Goal: Navigation & Orientation: Find specific page/section

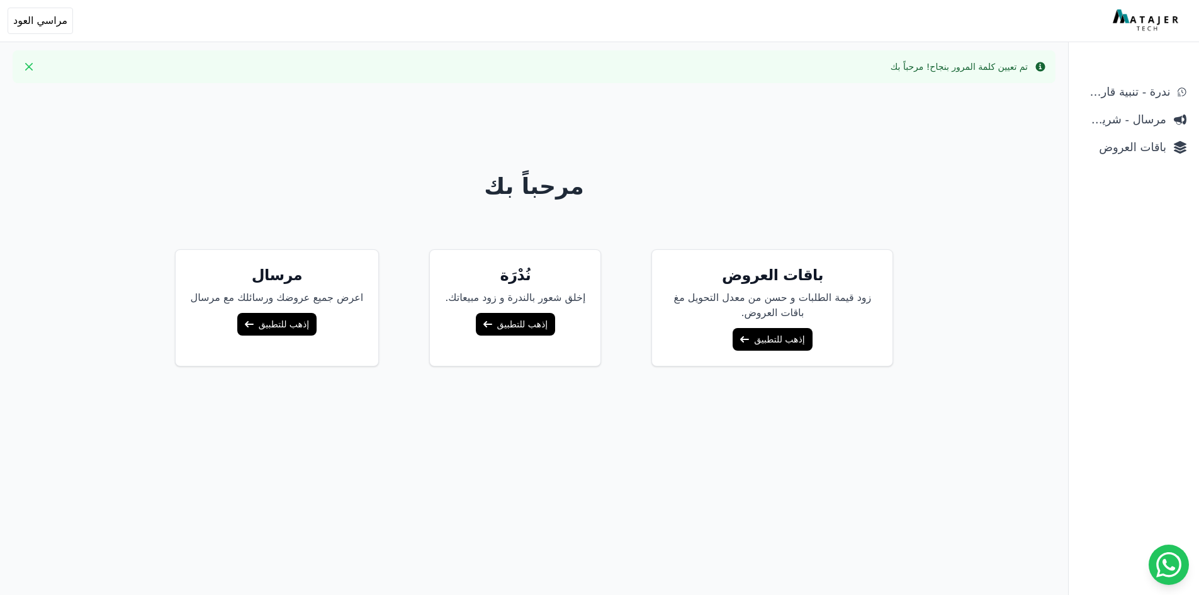
click at [769, 335] on link "إذهب للتطبيق" at bounding box center [771, 339] width 79 height 23
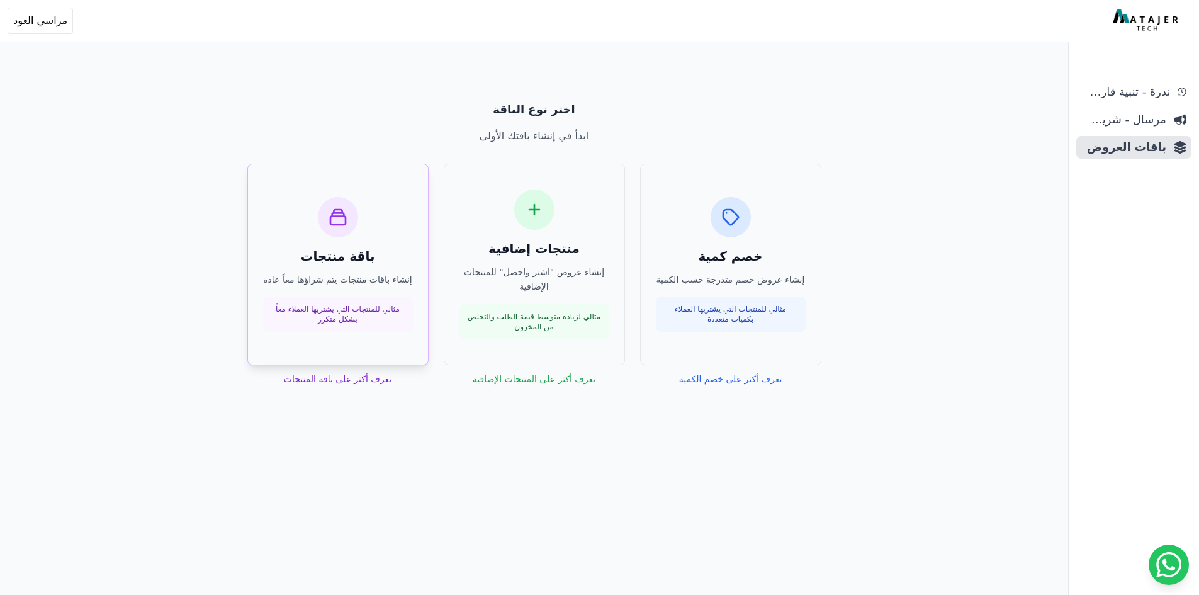
click at [362, 317] on p "مثالي للمنتجات التي يشتريها العملاء معاً بشكل متكرر" at bounding box center [338, 314] width 135 height 20
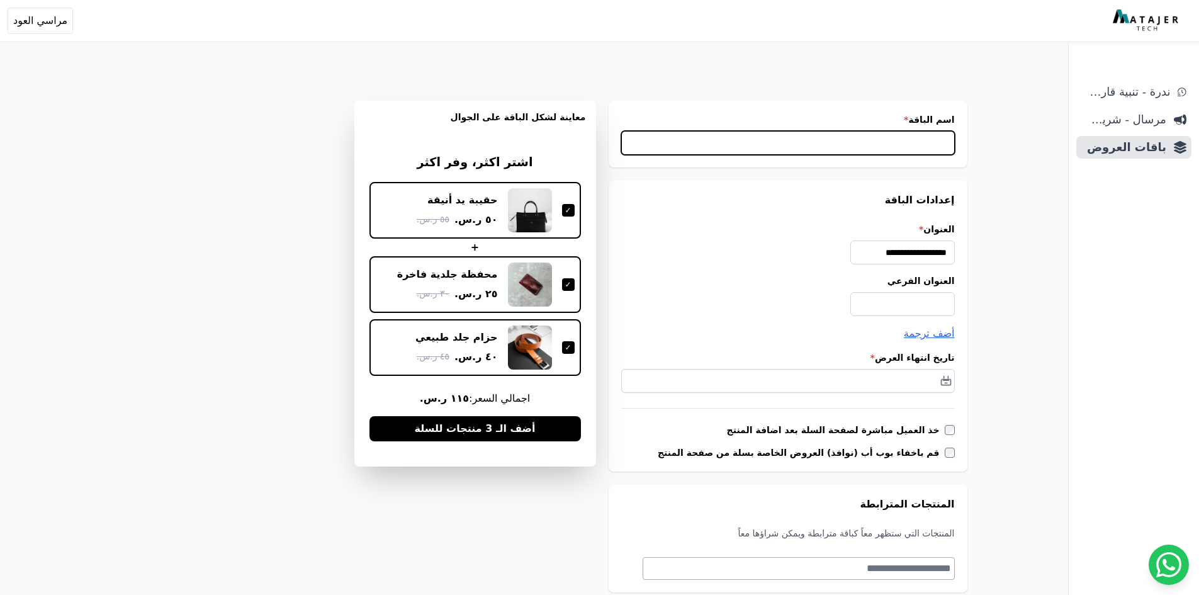
click at [932, 145] on input "اسم الباقة *" at bounding box center [787, 143] width 333 height 24
click at [1145, 118] on span "مرسال - شريط دعاية" at bounding box center [1123, 120] width 85 height 18
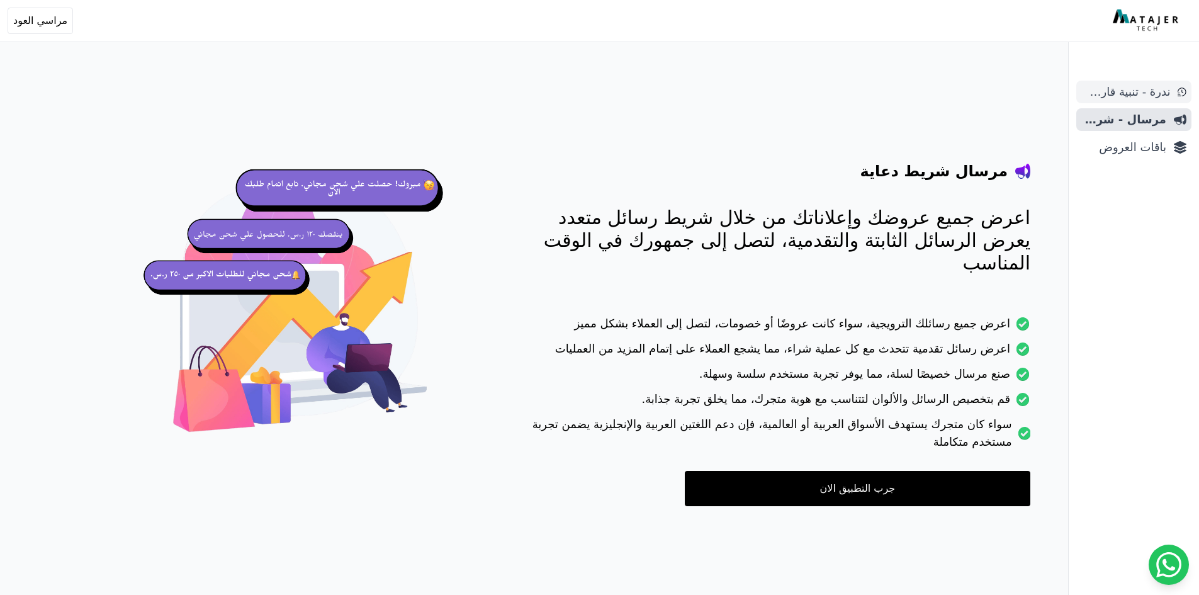
click at [1142, 91] on span "ندرة - تنبية قارب علي النفاذ" at bounding box center [1125, 92] width 89 height 18
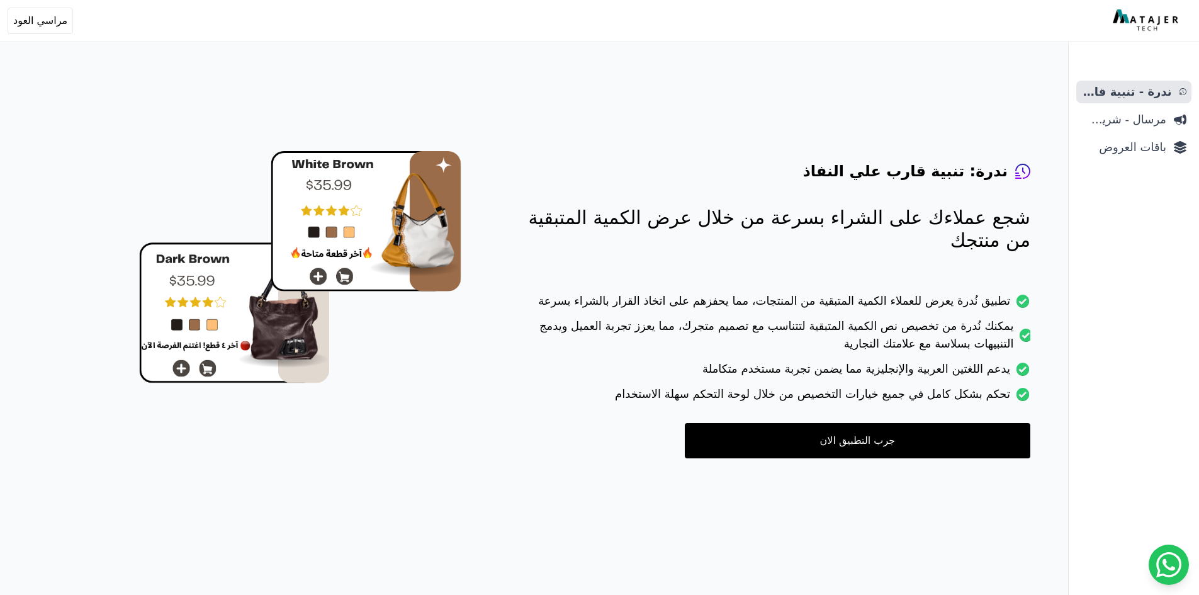
click at [1155, 135] on ul "ندرة - تنبية قارب علي النفاذ مرسال - شريط دعاية باقات العروض" at bounding box center [1133, 120] width 115 height 78
click at [1129, 88] on span "ندرة - تنبية قارب علي النفاذ" at bounding box center [1126, 92] width 91 height 18
